Goal: Navigation & Orientation: Find specific page/section

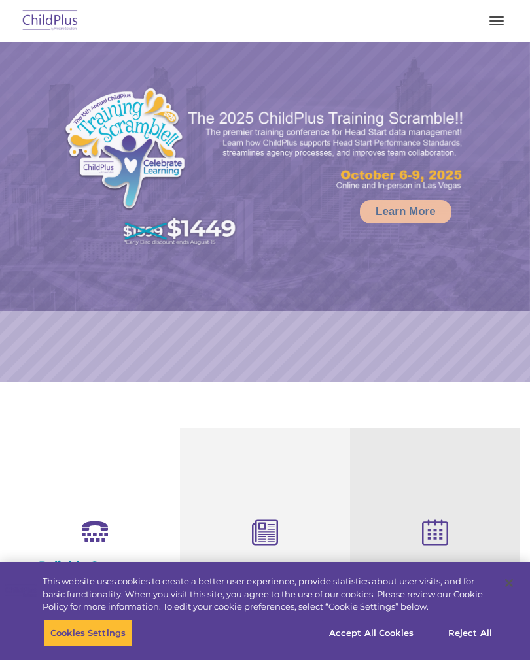
select select "MEDIUM"
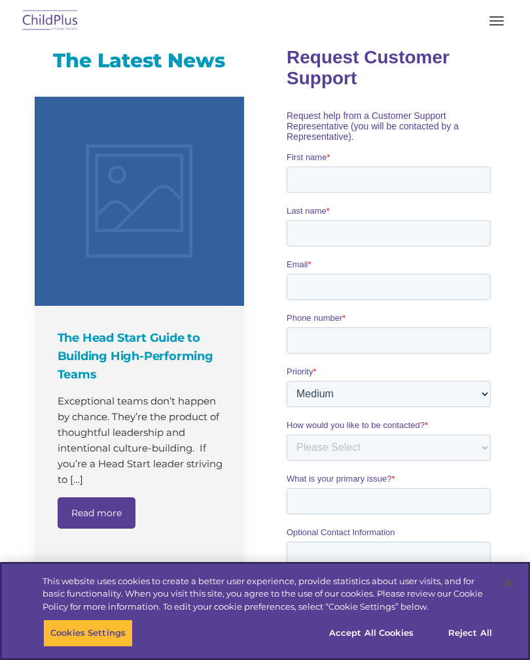
scroll to position [824, 0]
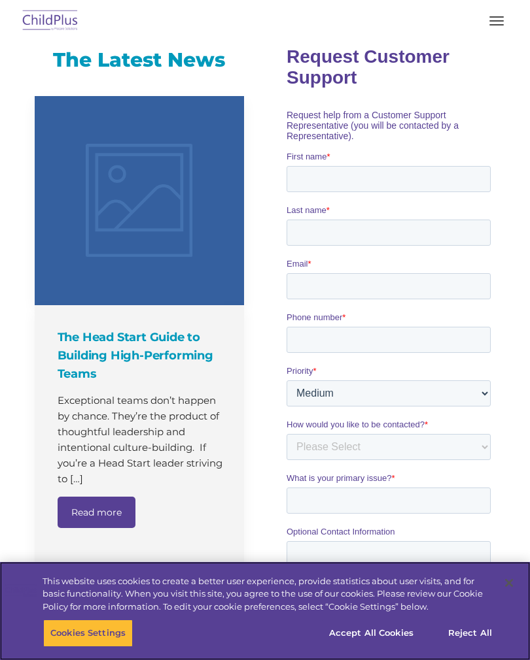
click at [130, 643] on button "Cookies Settings" at bounding box center [88, 633] width 90 height 27
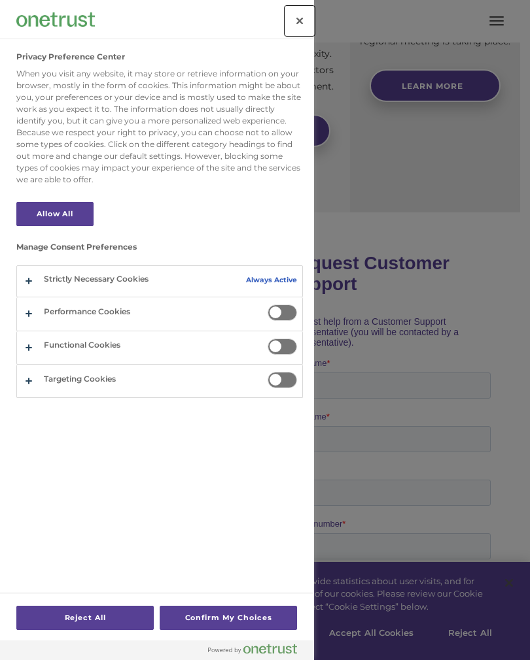
scroll to position [617, 0]
click at [312, 18] on button "Close" at bounding box center [299, 21] width 29 height 29
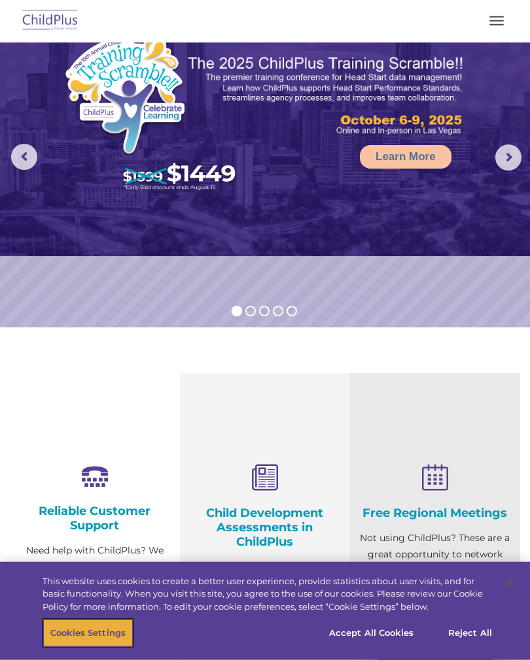
scroll to position [0, 0]
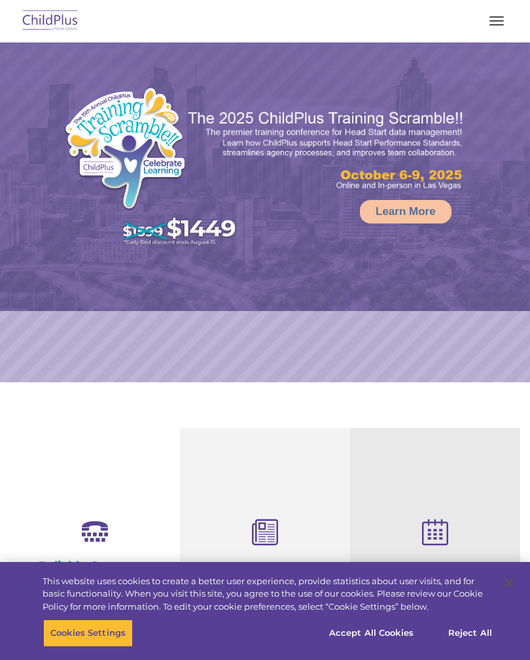
select select "MEDIUM"
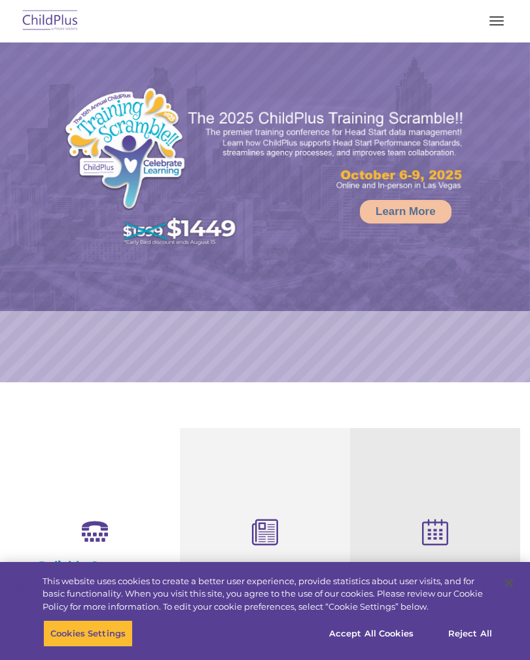
select select "MEDIUM"
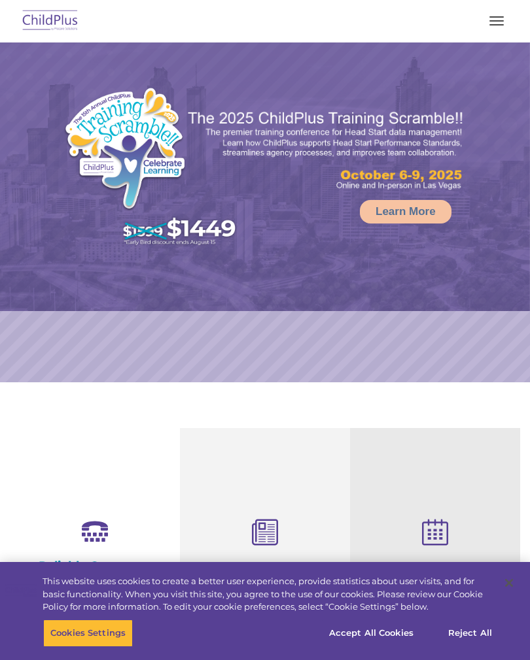
select select "MEDIUM"
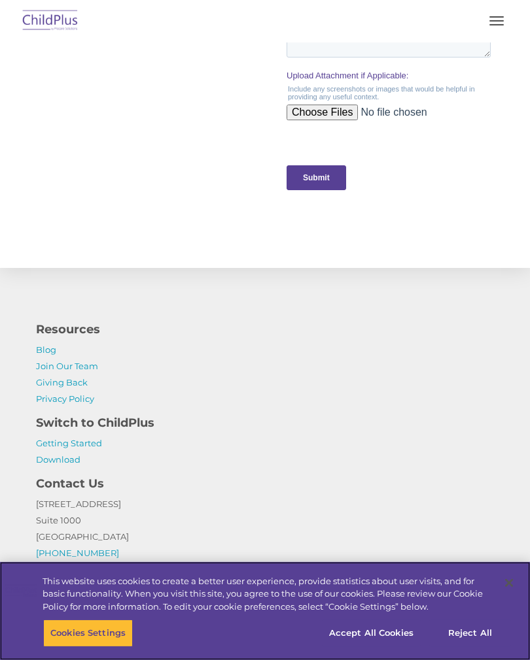
scroll to position [1431, 0]
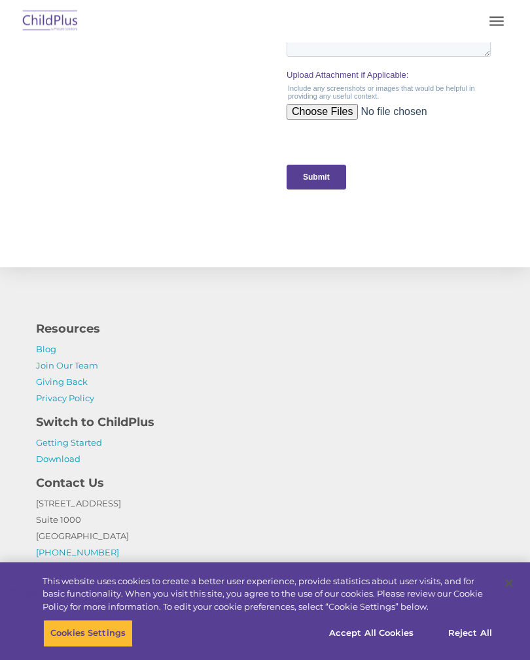
click at [152, 435] on p "Getting Started Download" at bounding box center [265, 451] width 458 height 33
click at [142, 424] on h4 "Switch to ChildPlus" at bounding box center [265, 422] width 458 height 18
click at [103, 456] on p "Getting Started Download" at bounding box center [265, 451] width 458 height 33
click at [109, 647] on button "Cookies Settings" at bounding box center [88, 633] width 90 height 27
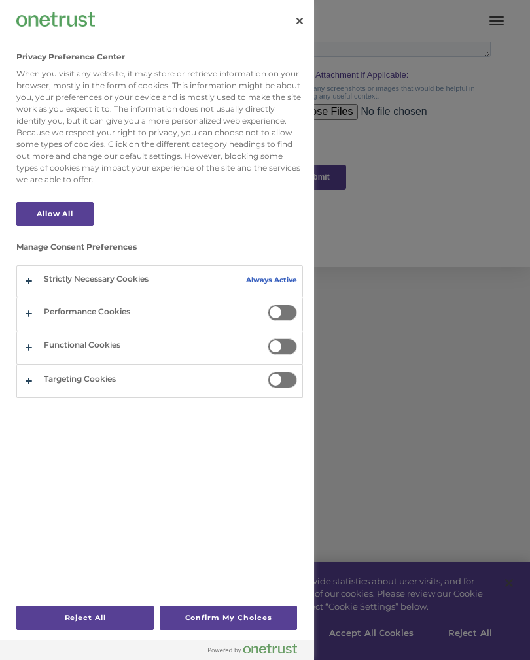
click at [384, 659] on div at bounding box center [265, 330] width 530 height 660
click at [384, 658] on div at bounding box center [265, 330] width 530 height 660
click at [301, 26] on button "Close" at bounding box center [299, 21] width 29 height 29
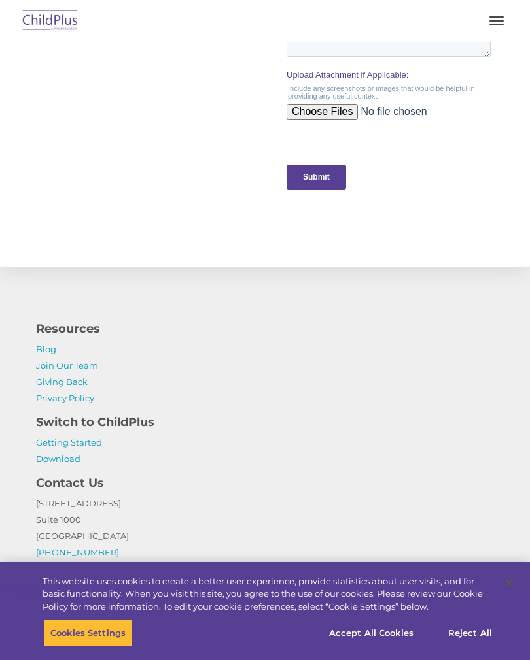
click at [390, 647] on button "Accept All Cookies" at bounding box center [371, 633] width 99 height 27
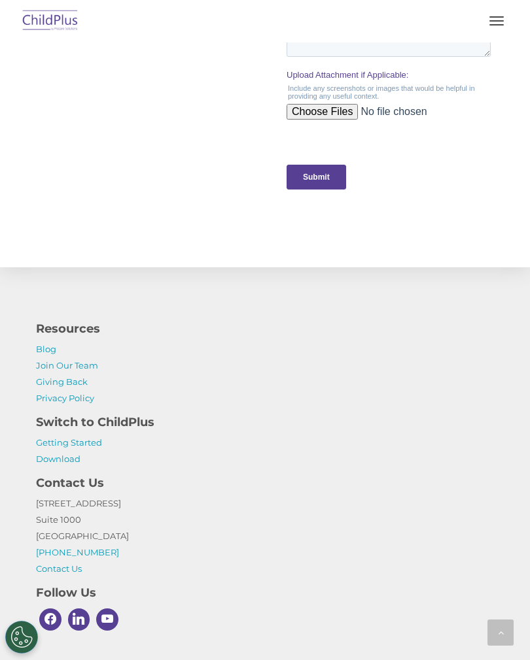
click at [110, 451] on p "Getting Started Download" at bounding box center [265, 451] width 458 height 33
click at [144, 426] on h4 "Switch to ChildPlus" at bounding box center [265, 422] width 458 height 18
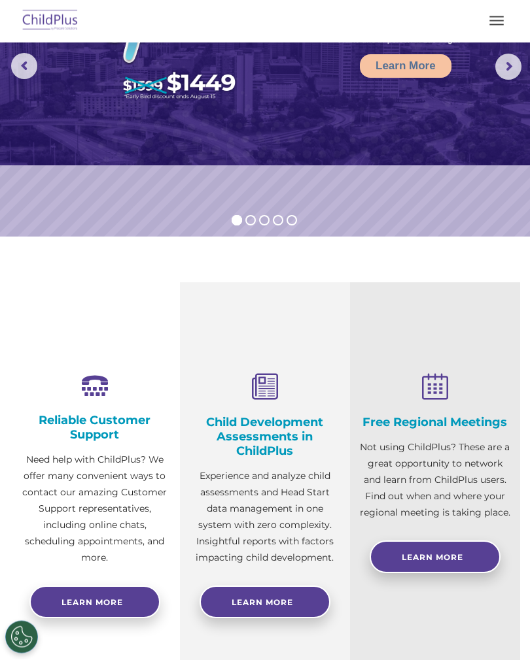
scroll to position [127, 0]
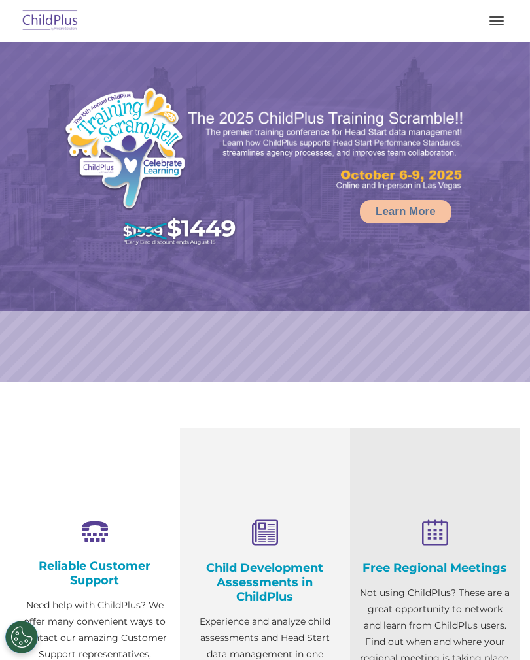
select select "MEDIUM"
